Goal: Task Accomplishment & Management: Manage account settings

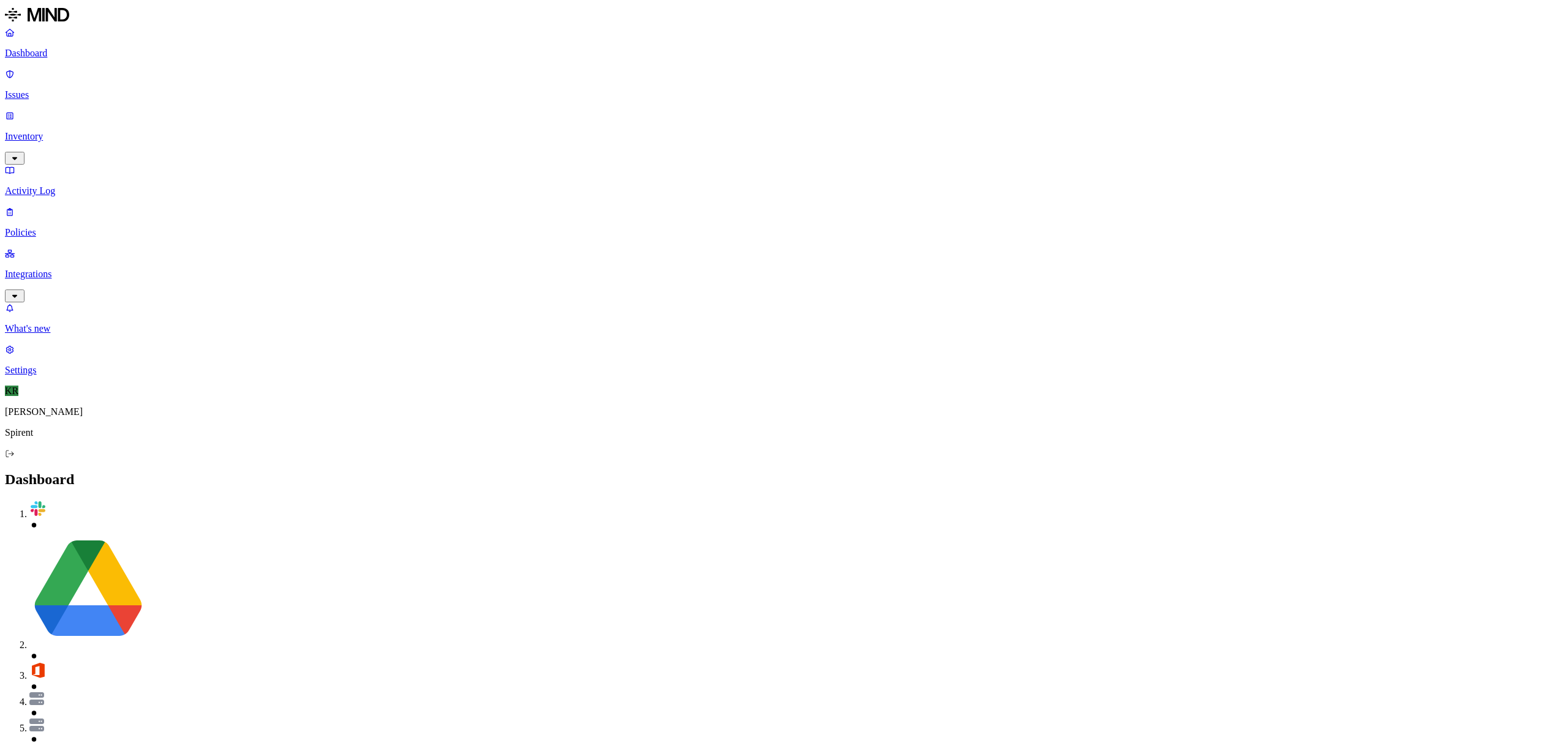
click at [20, 79] on link "Issues" at bounding box center [784, 85] width 1559 height 32
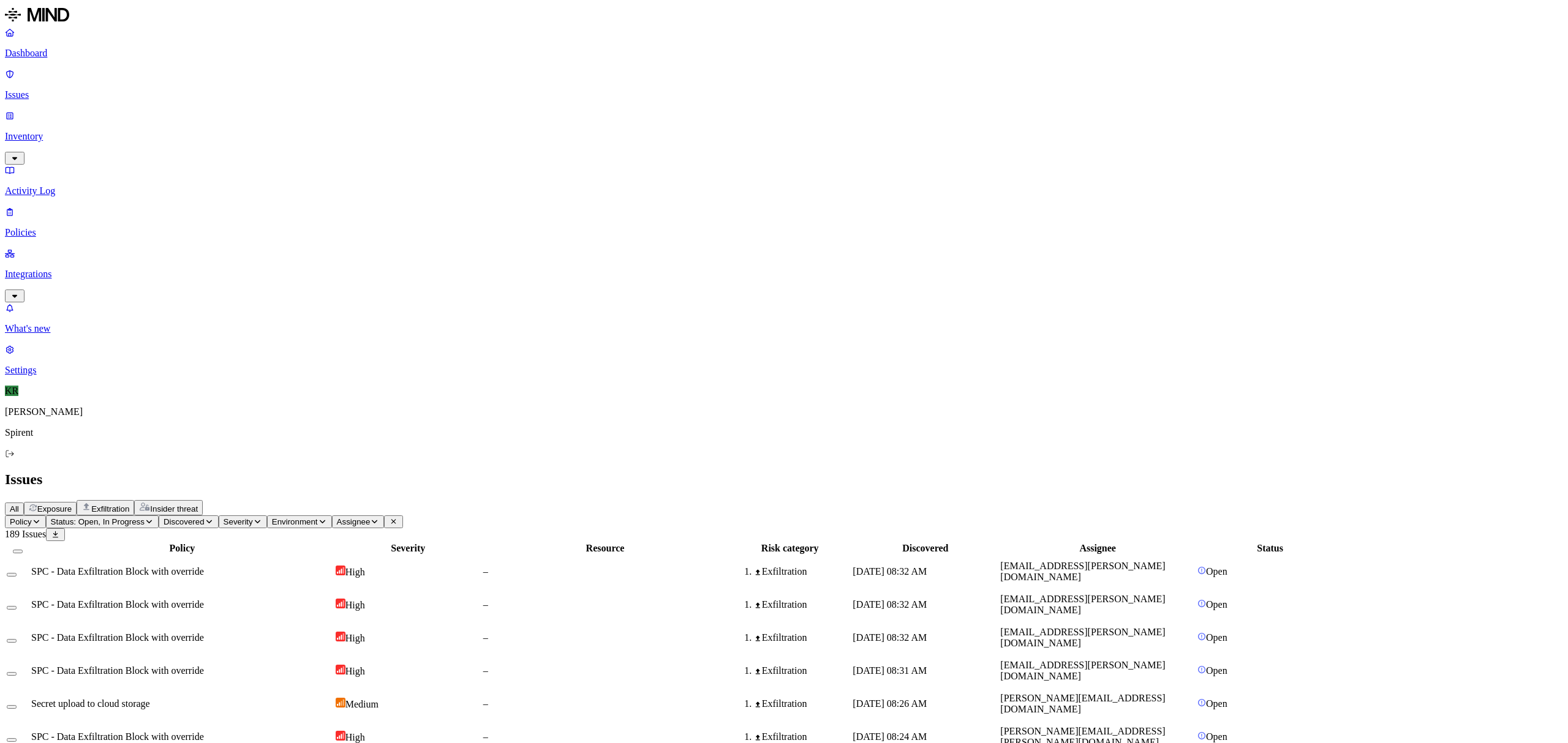
click at [198, 505] on span "Insider threat" at bounding box center [174, 510] width 48 height 9
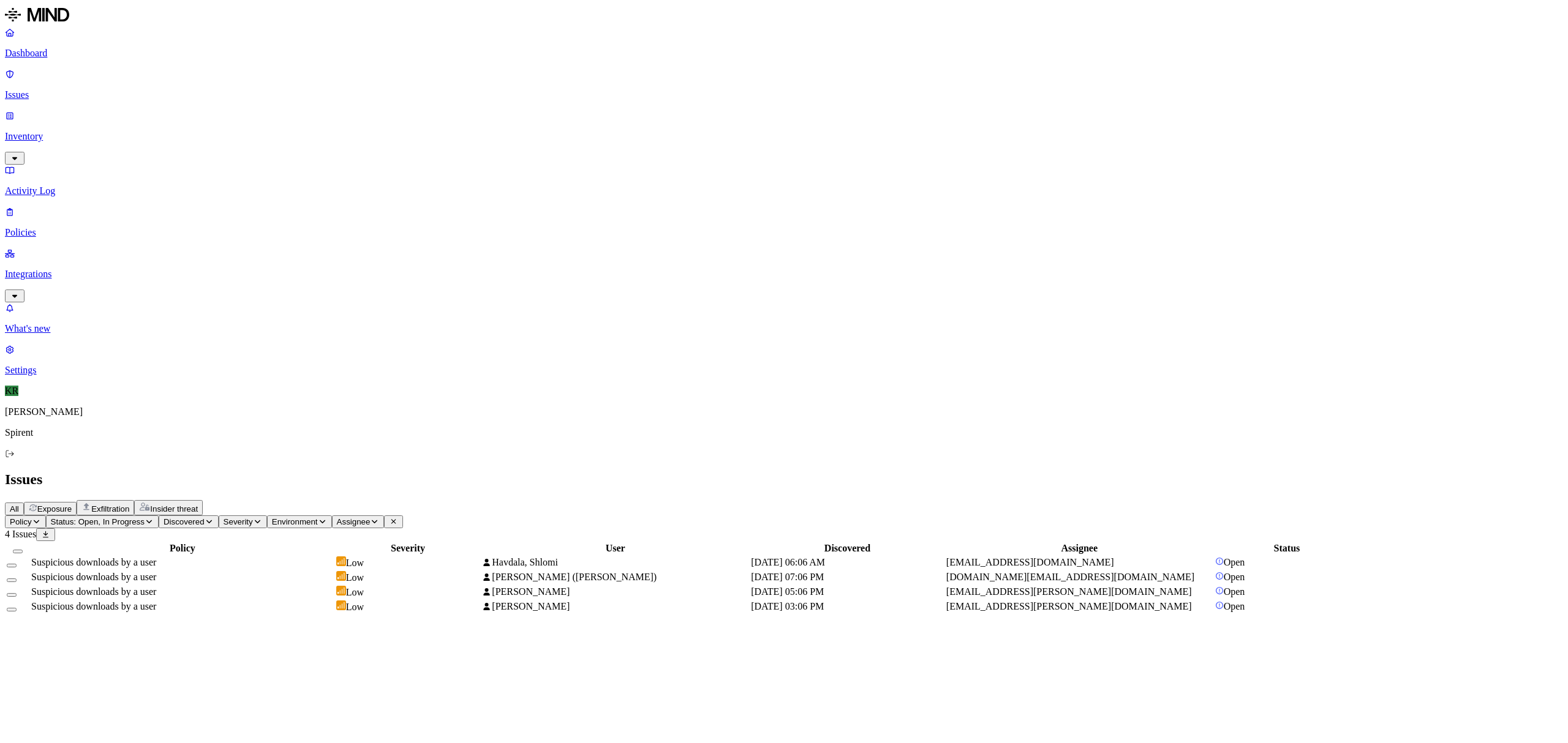
click at [72, 505] on span "Exposure" at bounding box center [55, 510] width 34 height 9
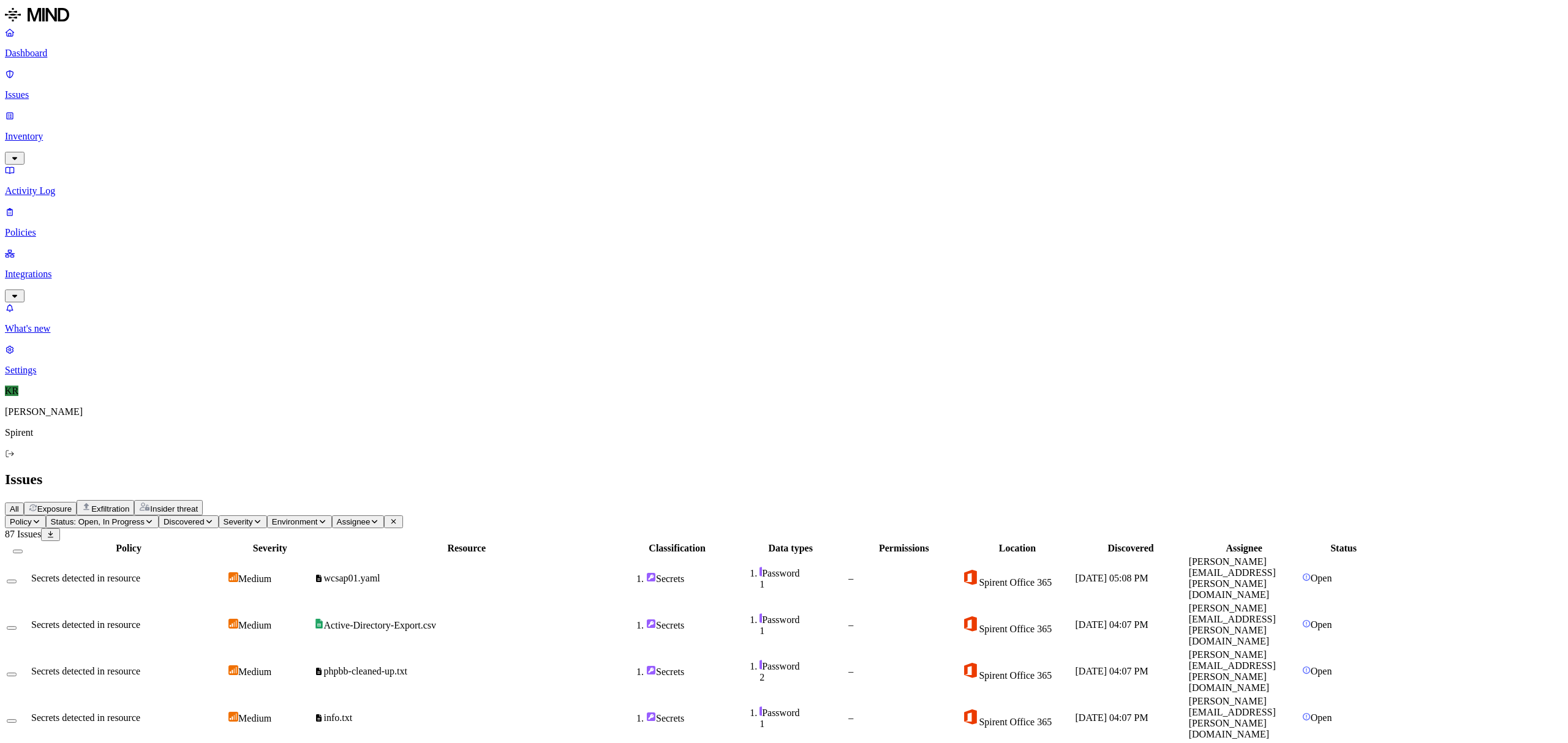
click at [130, 502] on div "Exfiltration" at bounding box center [105, 508] width 48 height 11
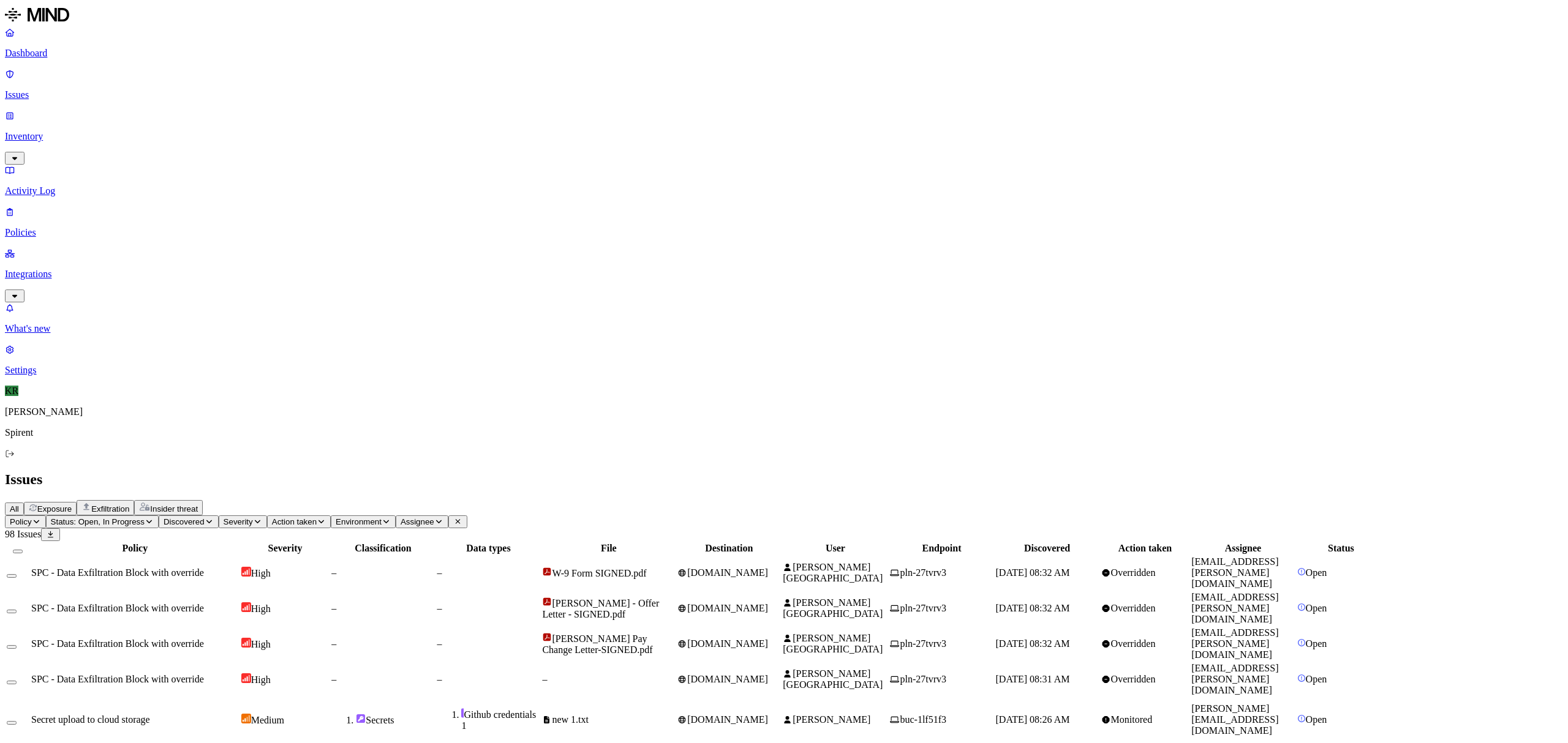
scroll to position [143, 0]
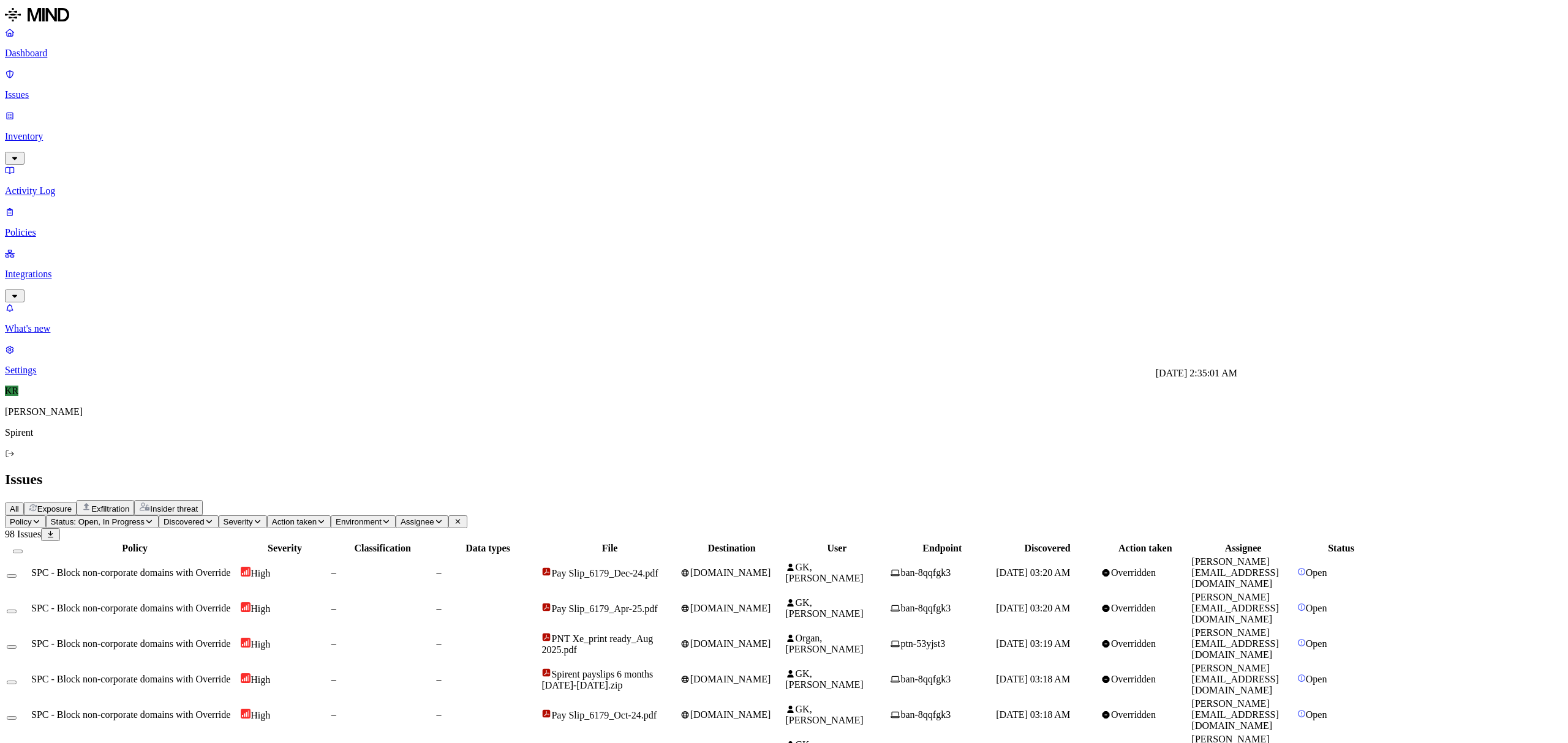
scroll to position [143, 0]
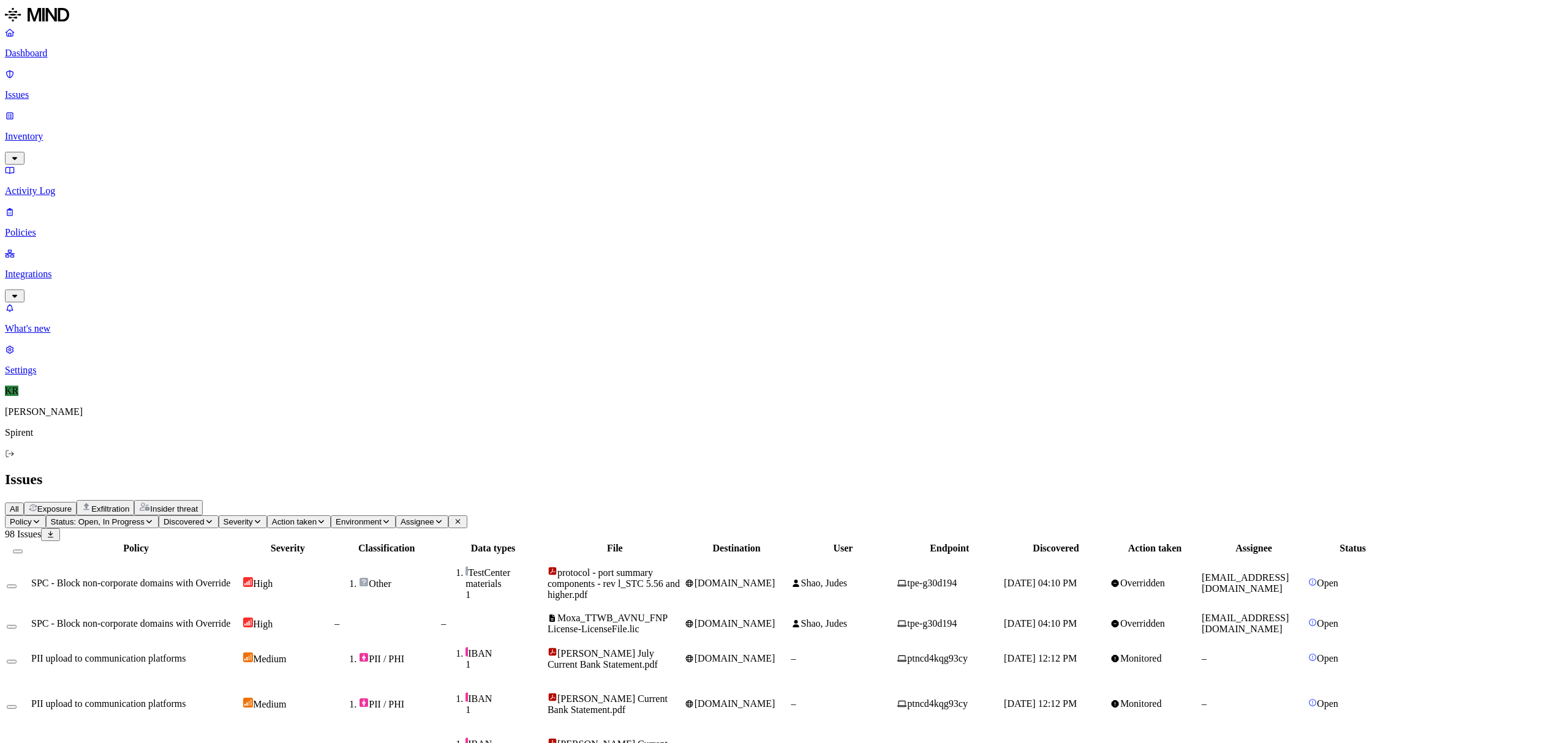
scroll to position [0, 0]
click at [668, 739] on span "[PERSON_NAME] Current Bank Statement.pdf" at bounding box center [607, 750] width 120 height 22
click at [545, 618] on div "–" at bounding box center [493, 624] width 104 height 11
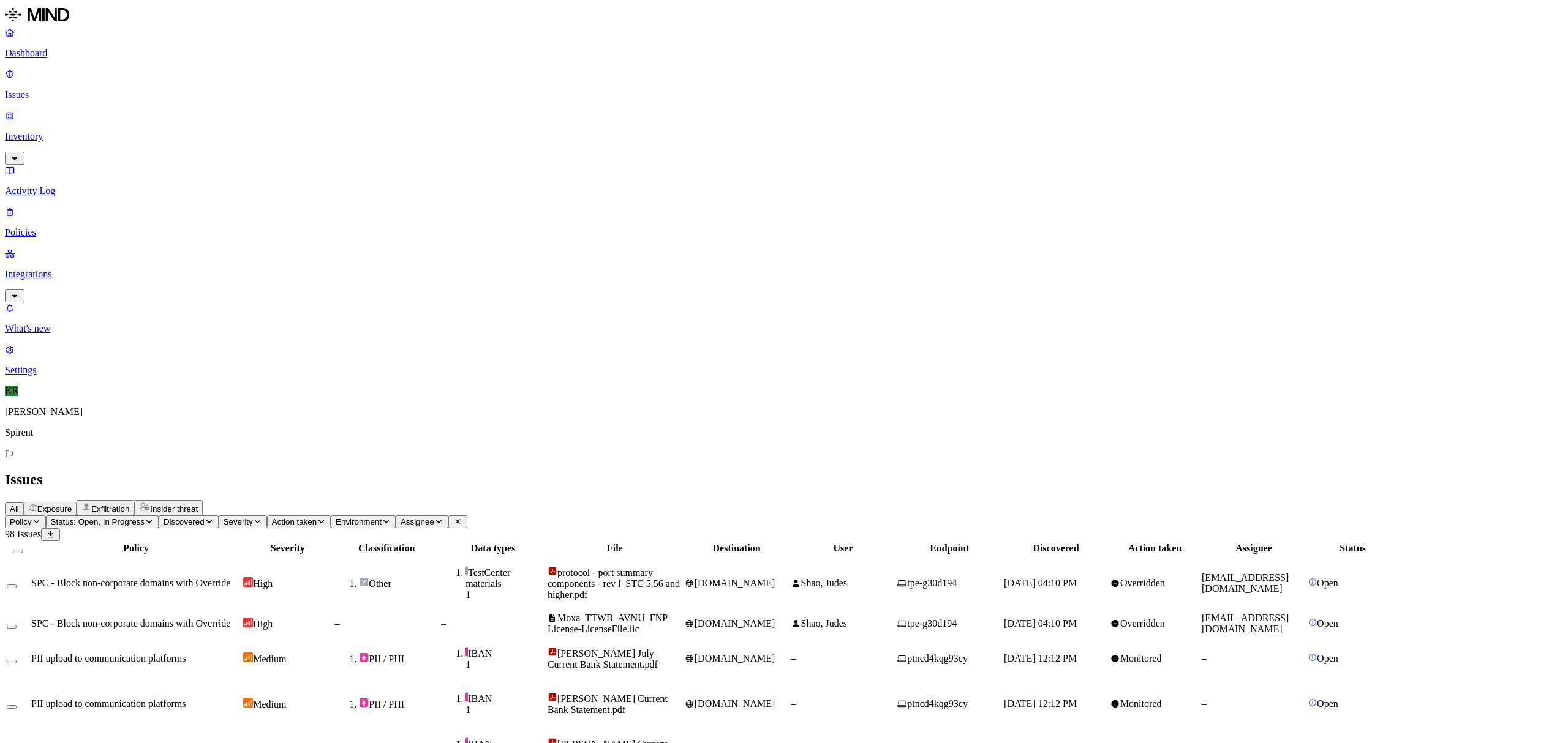
click at [546, 556] on td "TestCenter materials 1" at bounding box center [493, 583] width 105 height 55
click at [16, 625] on button "Select row" at bounding box center [11, 627] width 9 height 4
click at [16, 586] on button "Select row" at bounding box center [11, 588] width 9 height 4
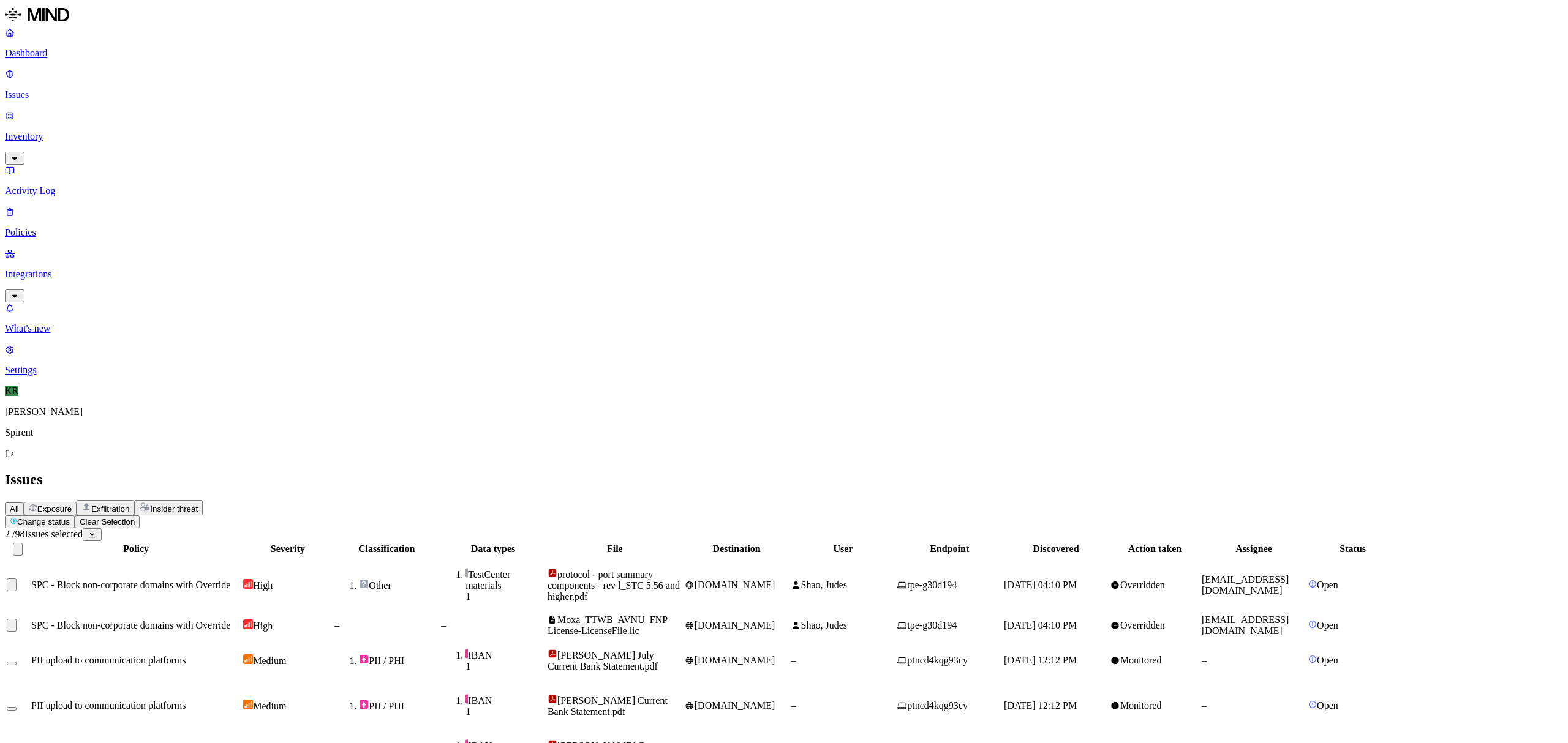
click at [177, 78] on html "Dashboard Issues Inventory Activity Log Policies Integrations What's new 1 Sett…" at bounding box center [784, 481] width 1568 height 963
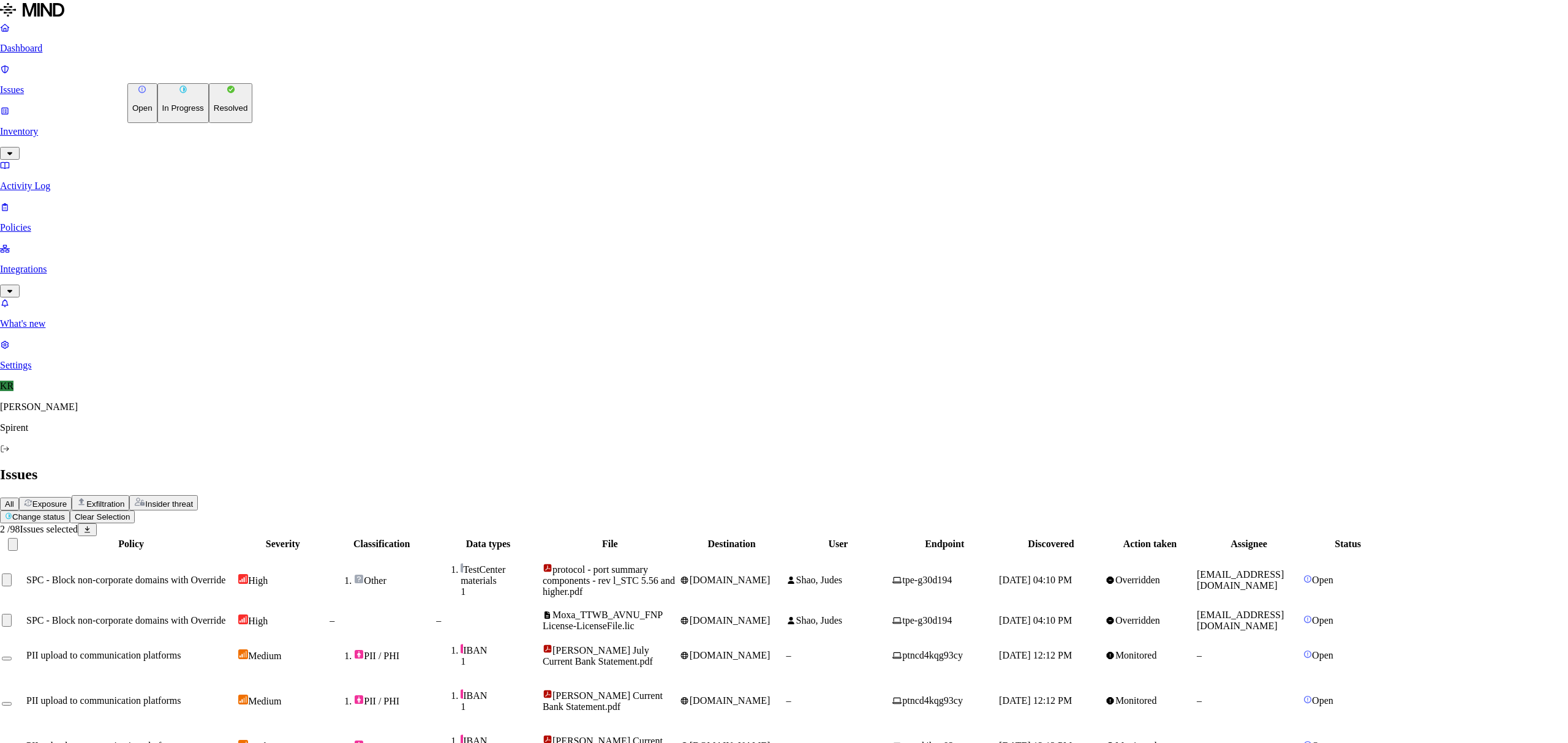
click at [214, 112] on p "Resolved" at bounding box center [231, 108] width 34 height 9
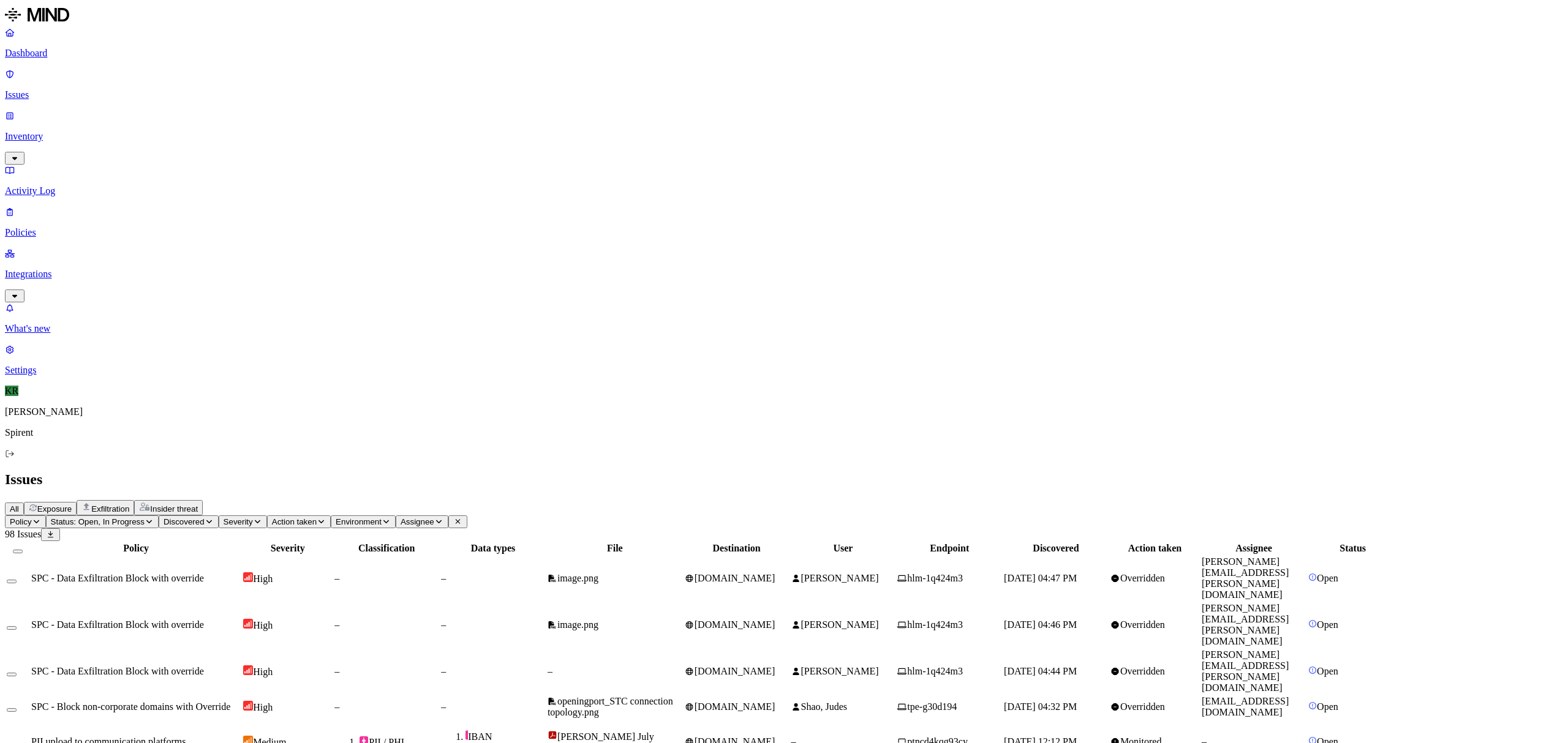
click at [790, 556] on td "[DOMAIN_NAME]" at bounding box center [736, 579] width 105 height 45
click at [790, 602] on td "[DOMAIN_NAME]" at bounding box center [736, 625] width 105 height 45
click at [775, 666] on span "[DOMAIN_NAME]" at bounding box center [730, 671] width 91 height 10
click at [693, 703] on icon at bounding box center [689, 707] width 8 height 8
click at [16, 708] on button "Select row" at bounding box center [11, 710] width 9 height 4
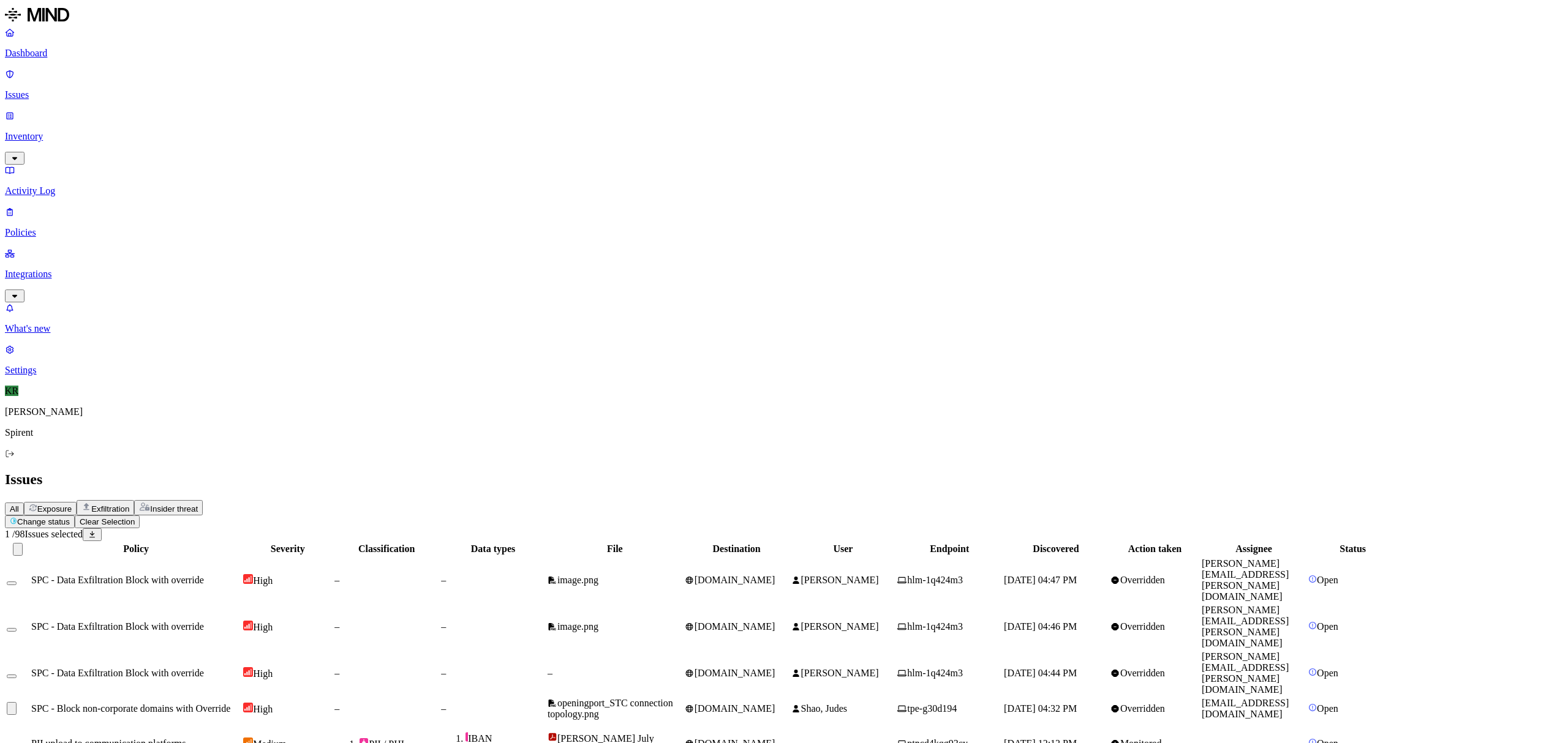
click at [16, 675] on button "Select row" at bounding box center [11, 677] width 9 height 4
click at [16, 629] on button "Select row" at bounding box center [11, 631] width 9 height 4
click at [16, 581] on button "Select row" at bounding box center [11, 583] width 9 height 4
click at [190, 74] on html "Dashboard Issues Inventory Activity Log Policies Integrations What's new 1 Sett…" at bounding box center [784, 524] width 1568 height 1047
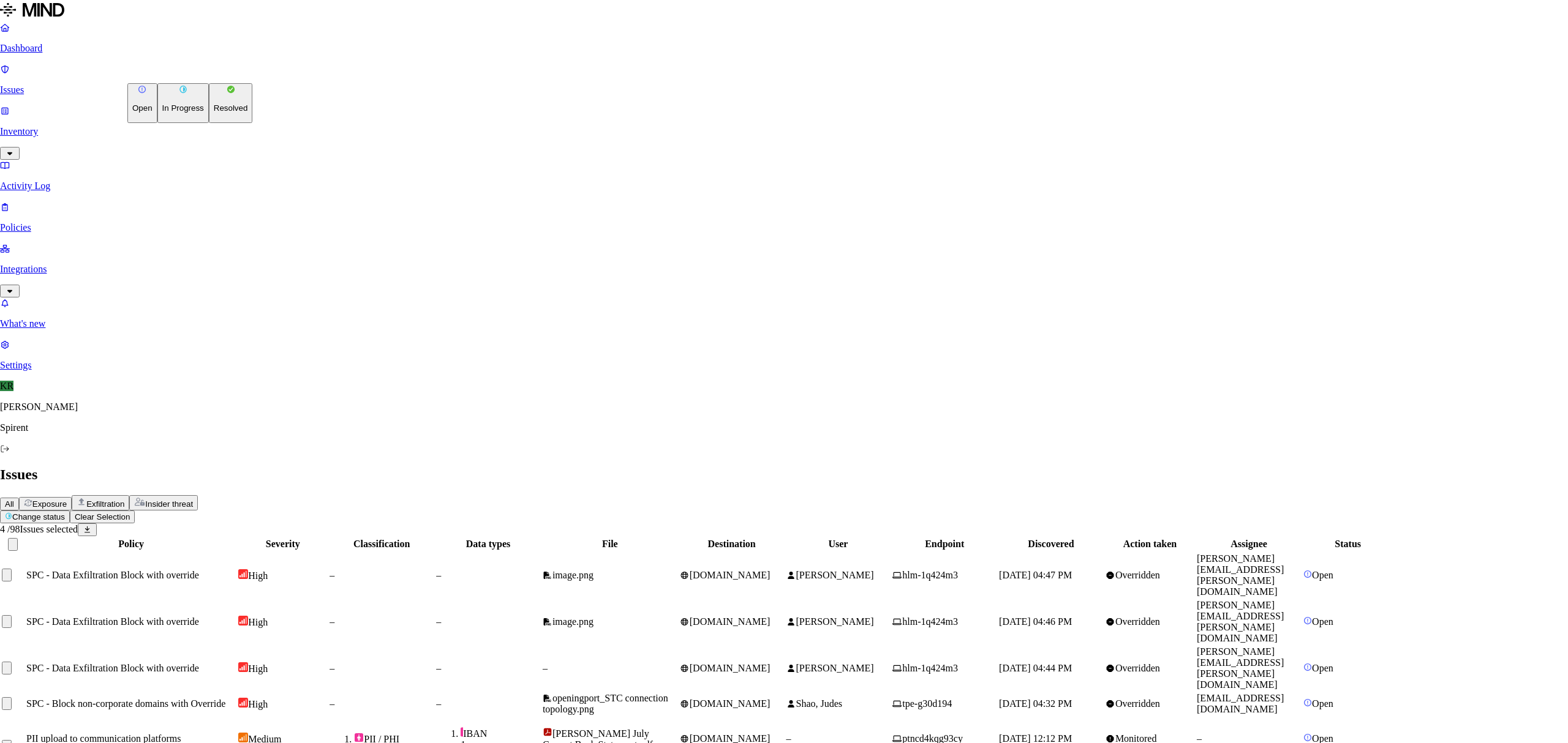
click at [209, 123] on button "Resolved" at bounding box center [231, 103] width 44 height 40
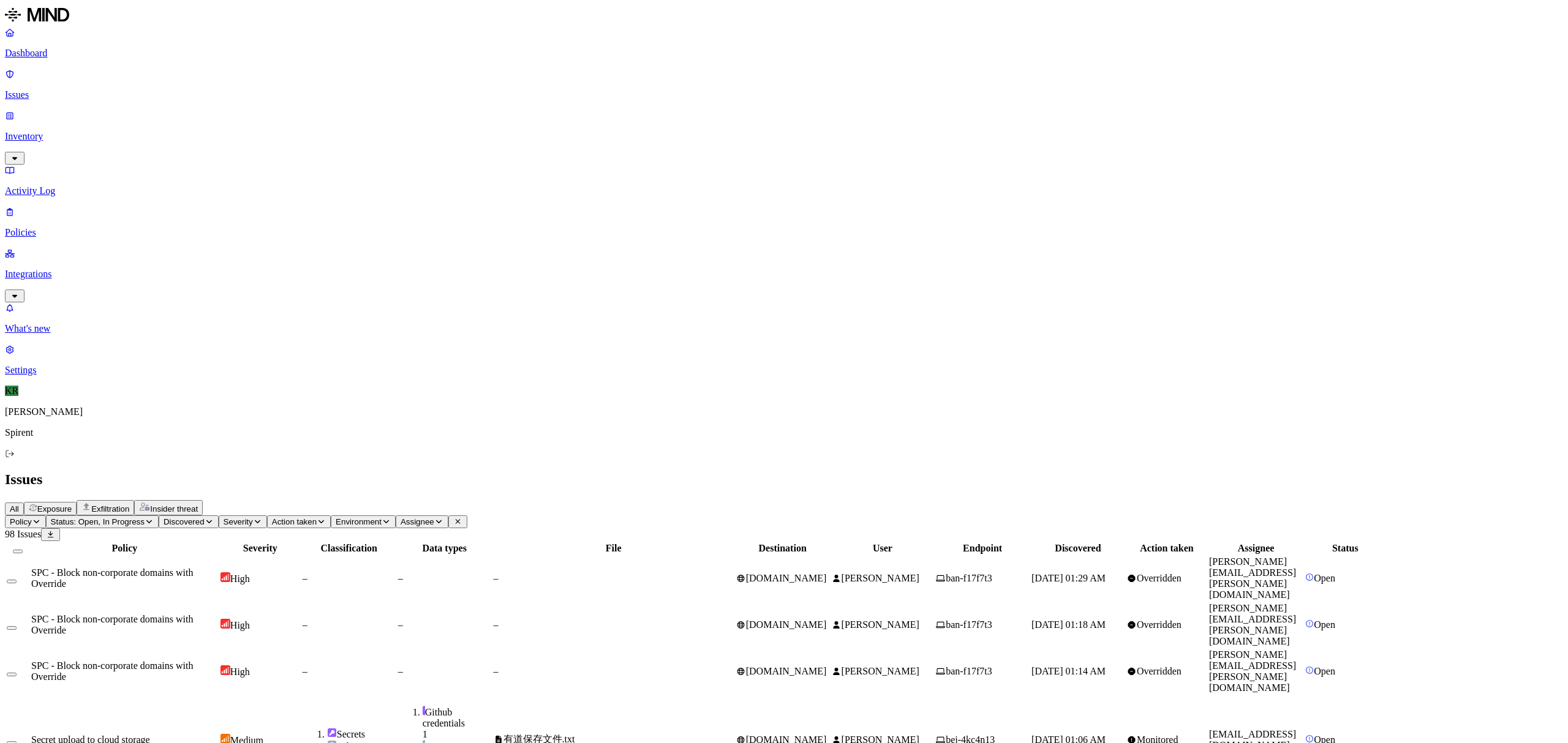
click at [919, 573] on span "[PERSON_NAME]" at bounding box center [880, 578] width 78 height 10
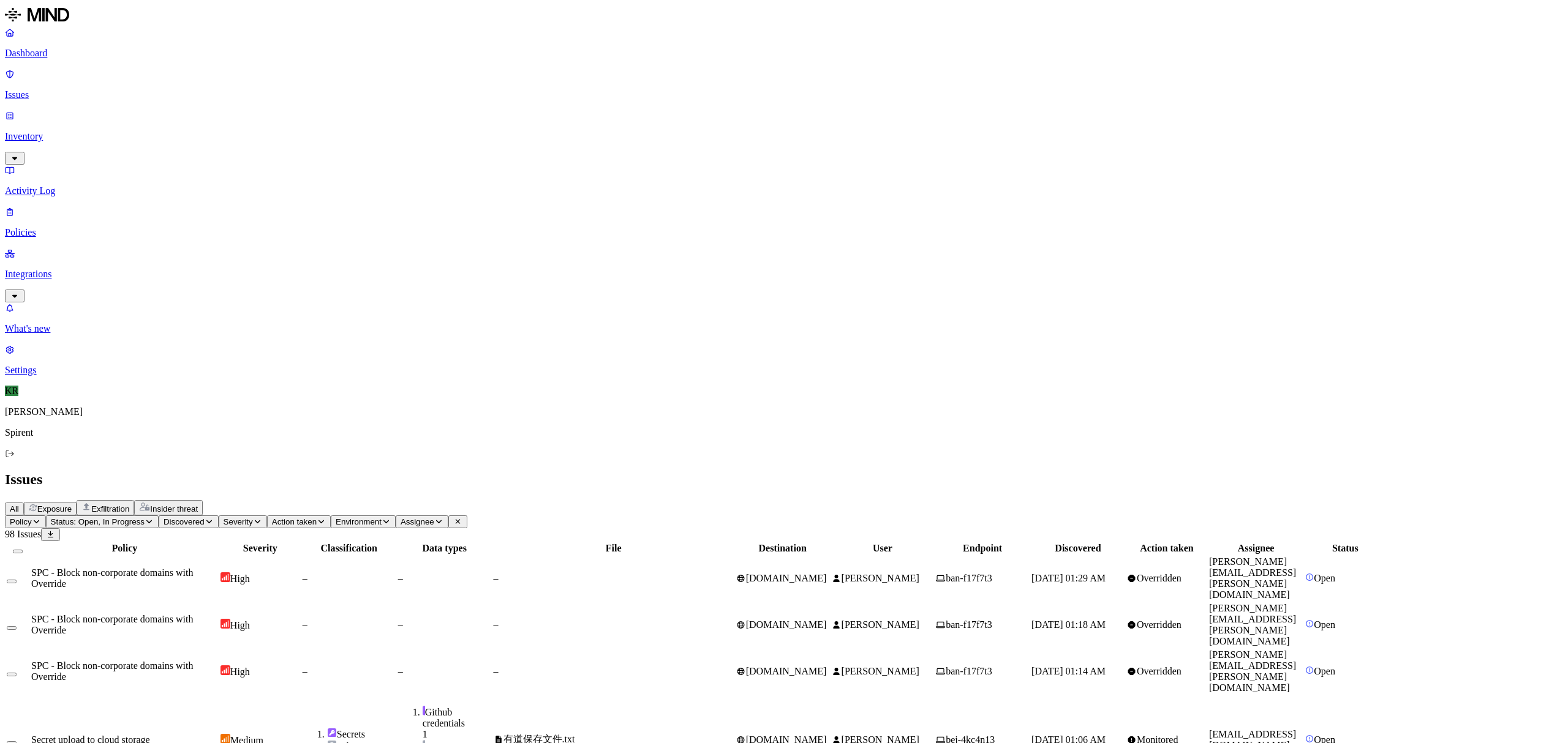
click at [23, 550] on button "Select all" at bounding box center [18, 552] width 9 height 4
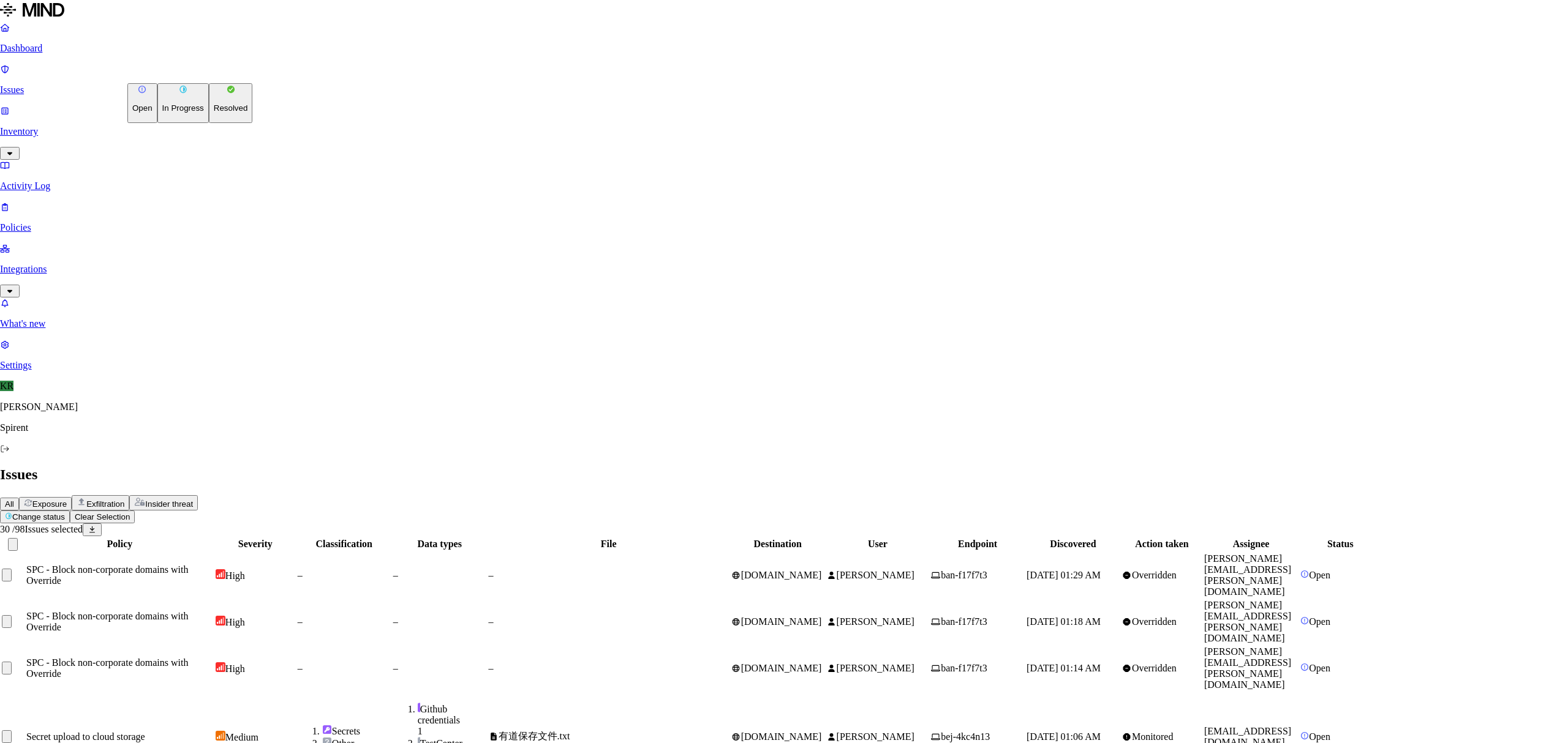
click at [214, 112] on p "Resolved" at bounding box center [231, 108] width 34 height 9
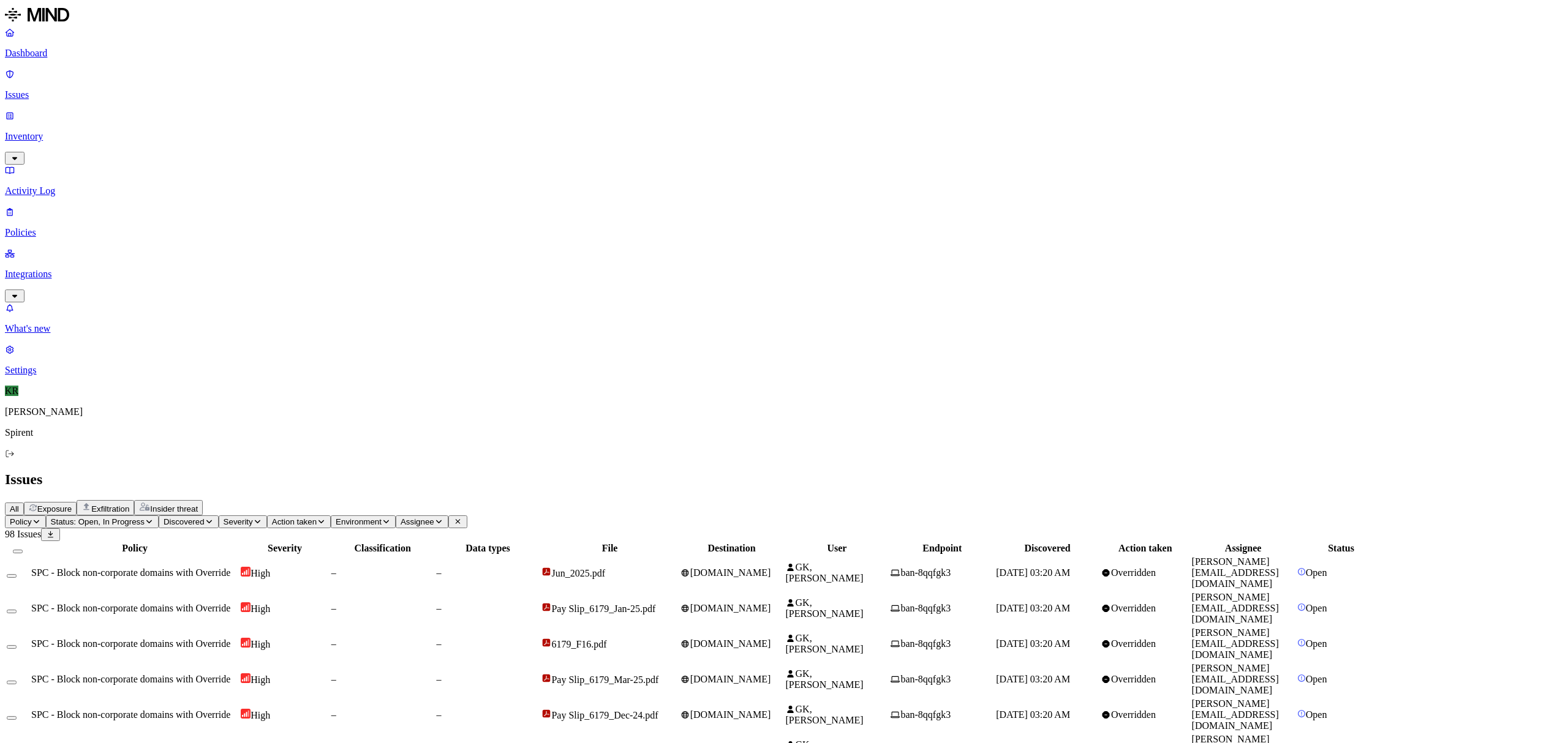
drag, startPoint x: 1402, startPoint y: 630, endPoint x: 1314, endPoint y: 626, distance: 88.1
copy link "[PERSON_NAME][EMAIL_ADDRESS][DOMAIN_NAME]"
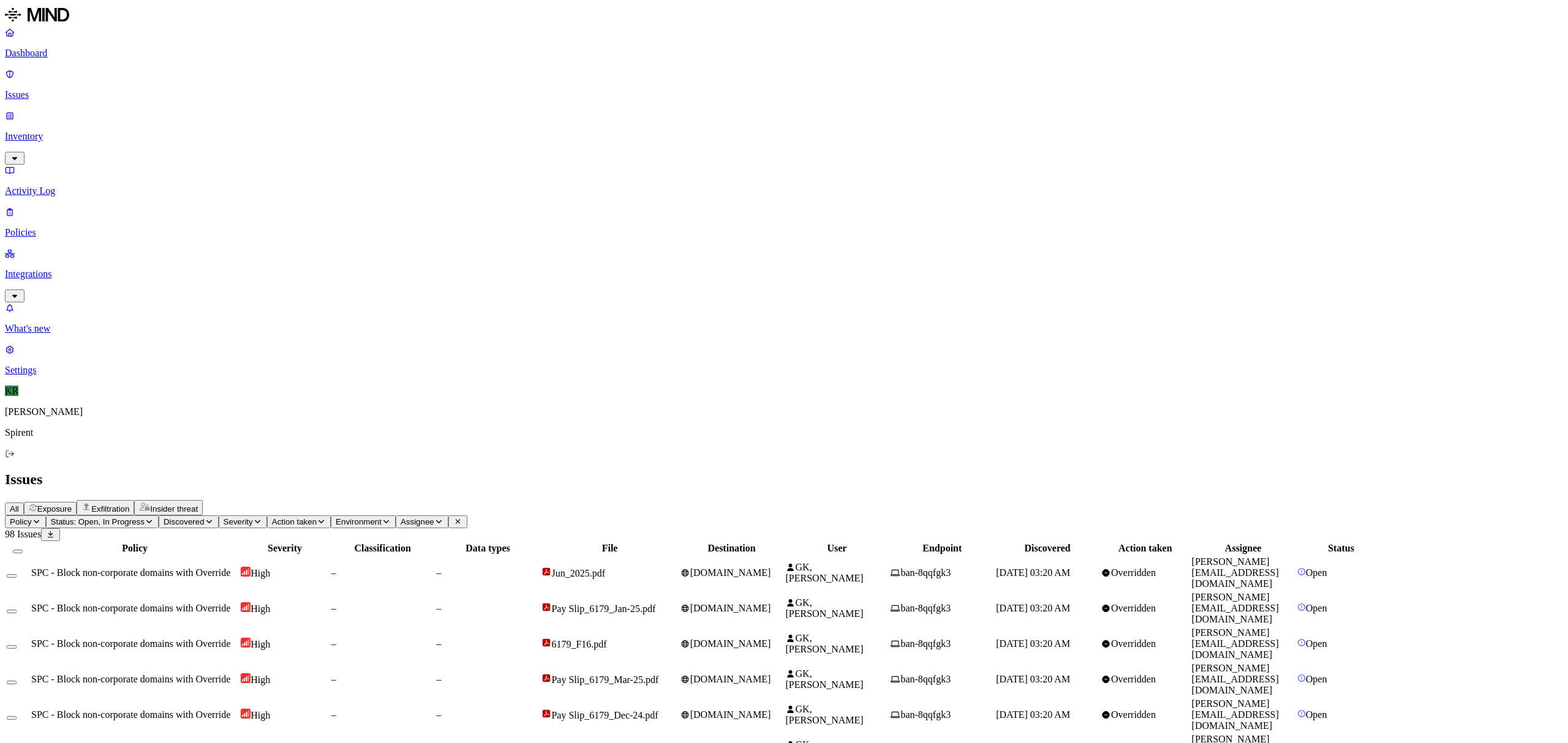
click at [29, 543] on th at bounding box center [17, 548] width 24 height 12
click at [23, 550] on button "Select all" at bounding box center [18, 552] width 9 height 4
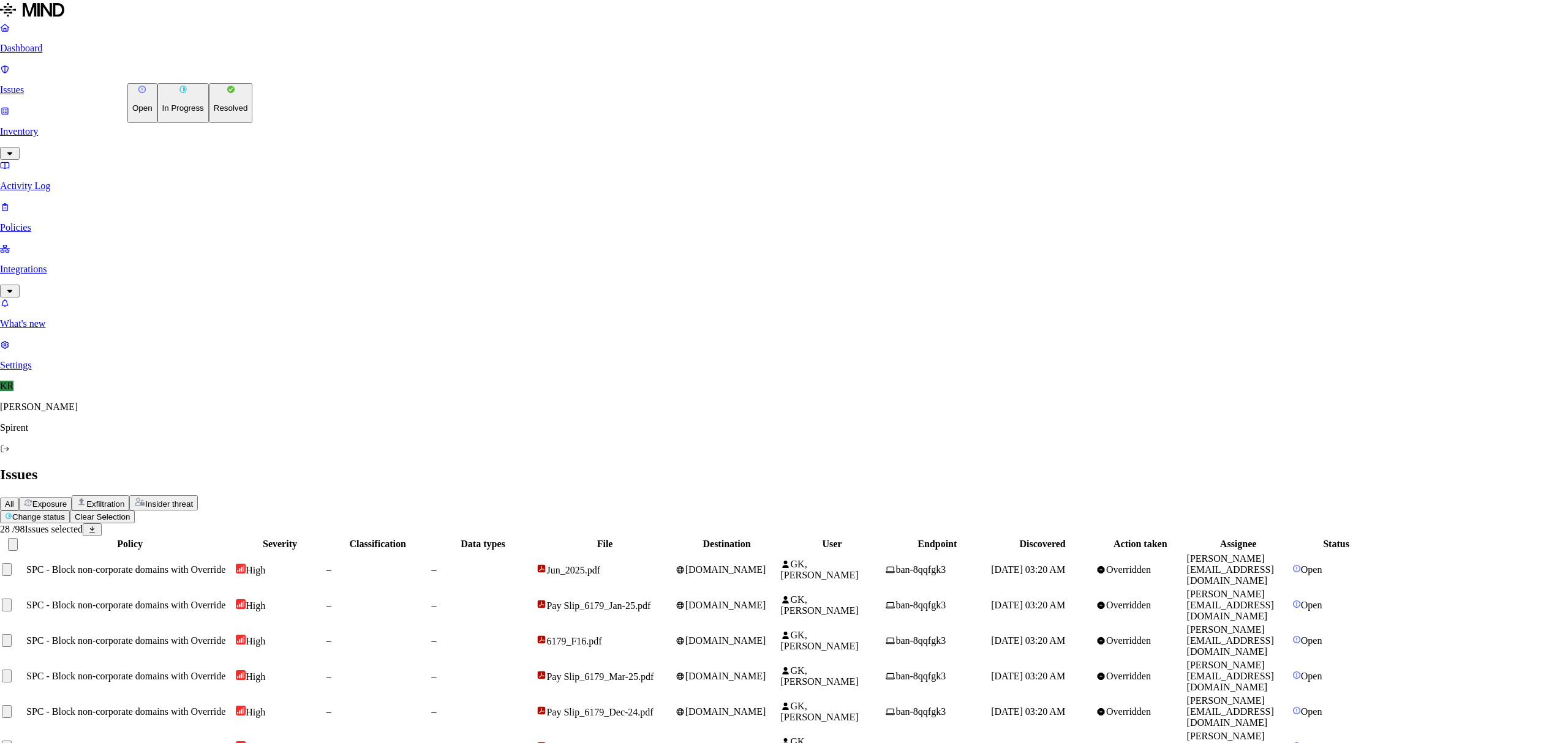
click at [209, 123] on button "Resolved" at bounding box center [231, 103] width 44 height 40
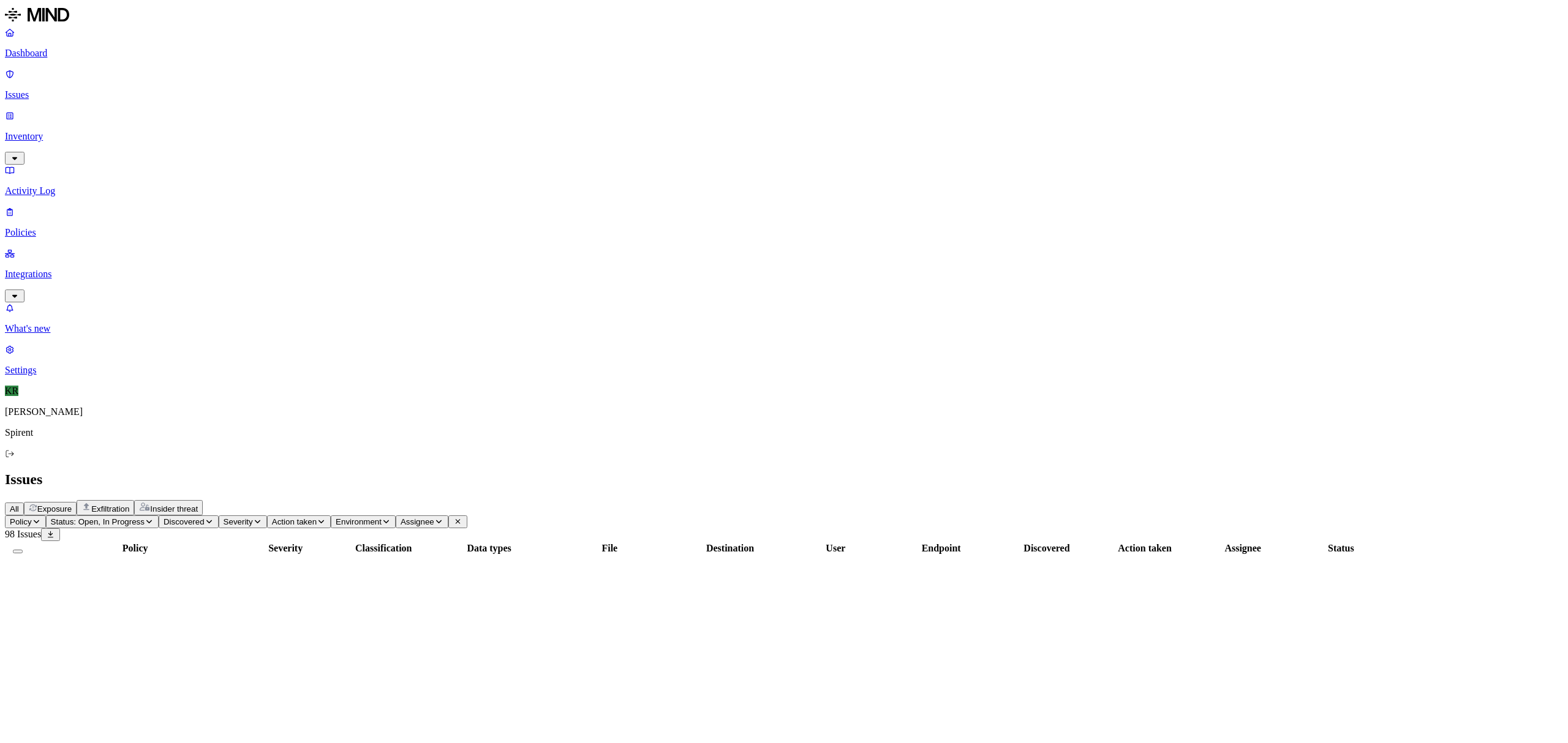
scroll to position [0, 0]
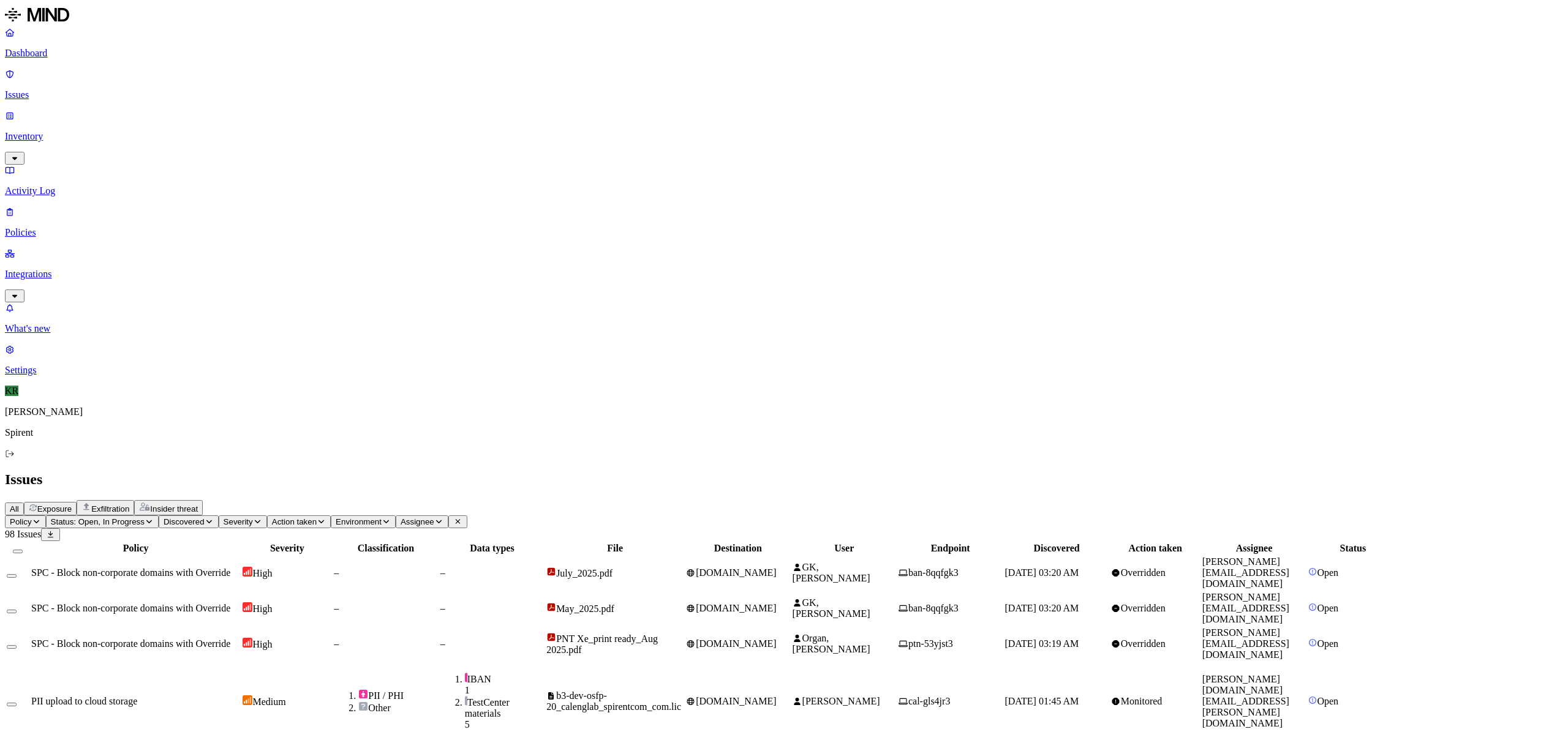
click at [684, 592] on td "May_2025.pdf" at bounding box center [615, 609] width 138 height 34
click at [16, 610] on button "Select row" at bounding box center [11, 612] width 9 height 4
click at [16, 576] on button "Select row" at bounding box center [11, 578] width 9 height 4
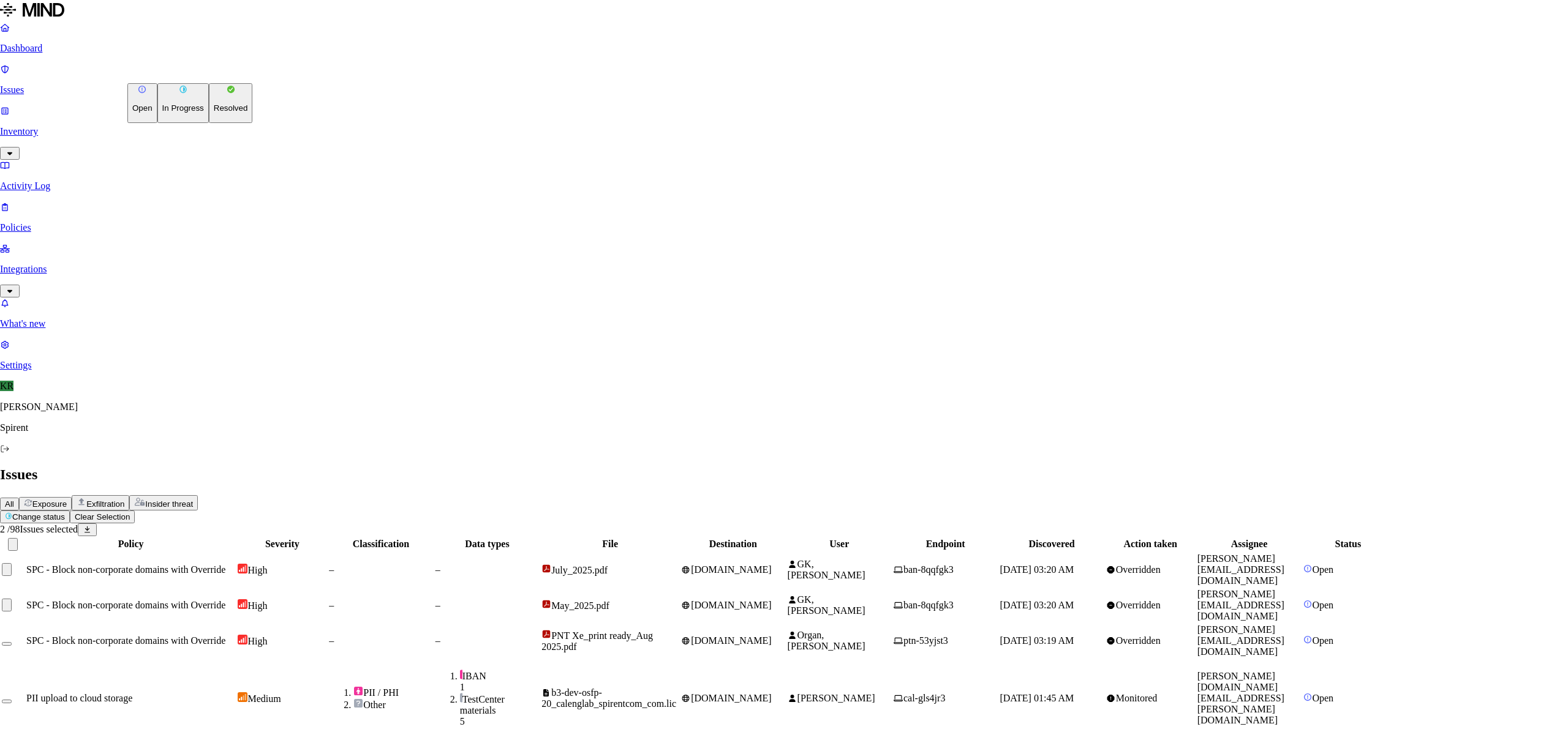
click at [183, 72] on html "Dashboard Issues Inventory Activity Log Policies Integrations What's new 1 Sett…" at bounding box center [784, 532] width 1568 height 1064
click at [214, 112] on p "Resolved" at bounding box center [231, 108] width 34 height 9
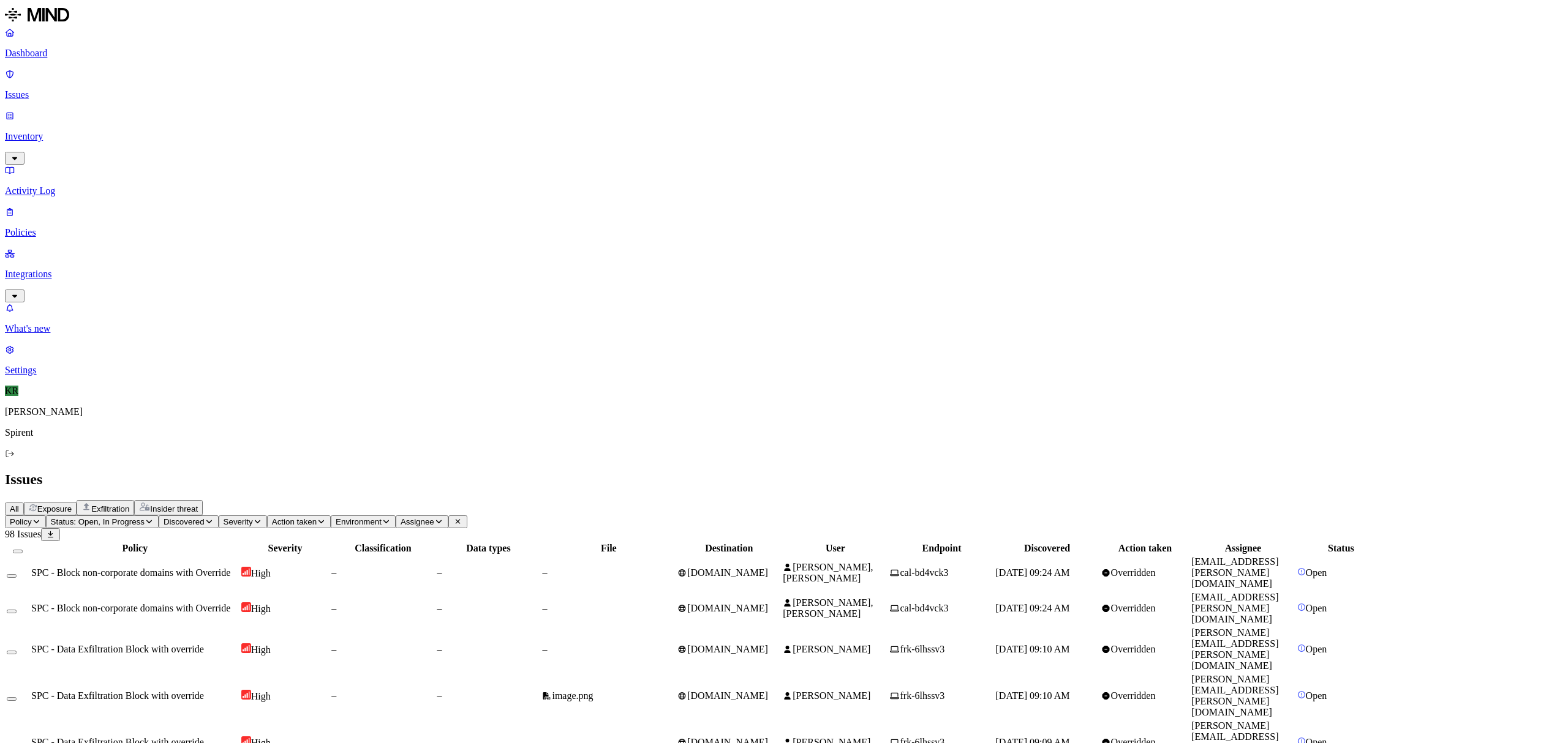
scroll to position [81, 0]
